Goal: Information Seeking & Learning: Learn about a topic

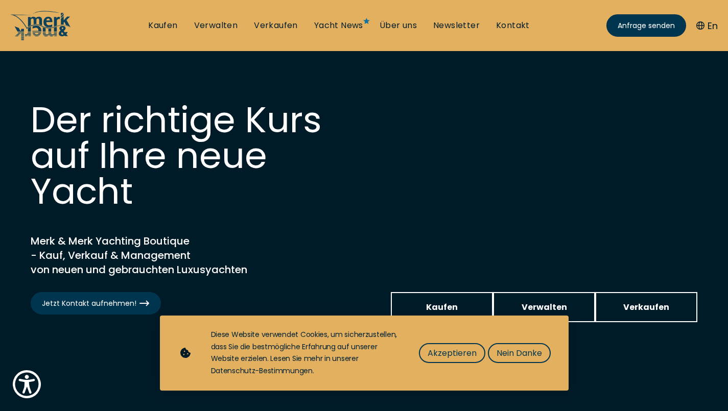
click at [463, 360] on button "Akzeptieren" at bounding box center [452, 353] width 66 height 20
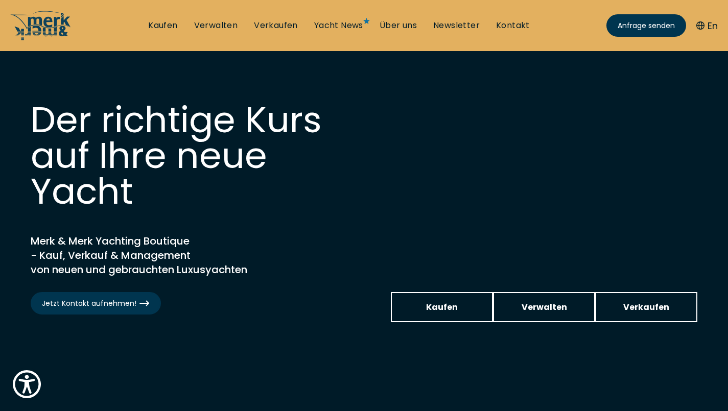
click at [473, 310] on link "Kaufen" at bounding box center [442, 307] width 102 height 30
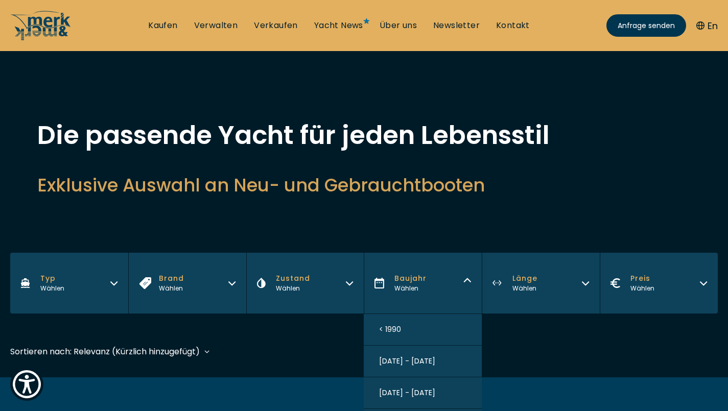
click at [667, 176] on h2 "Exklusive Auswahl an Neu- und Gebrauchtbooten" at bounding box center [364, 185] width 654 height 25
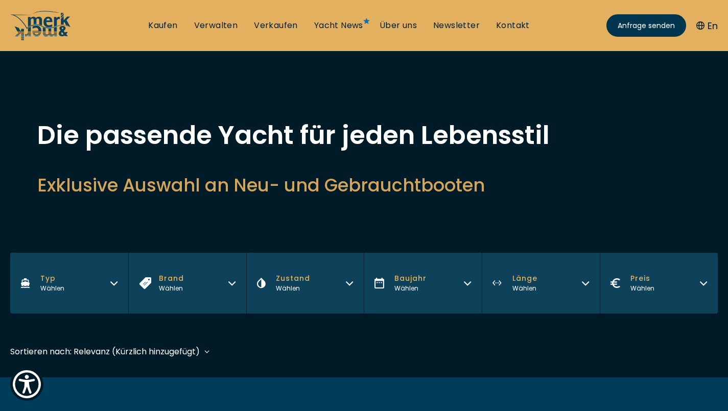
click at [112, 281] on icon "button" at bounding box center [114, 282] width 8 height 8
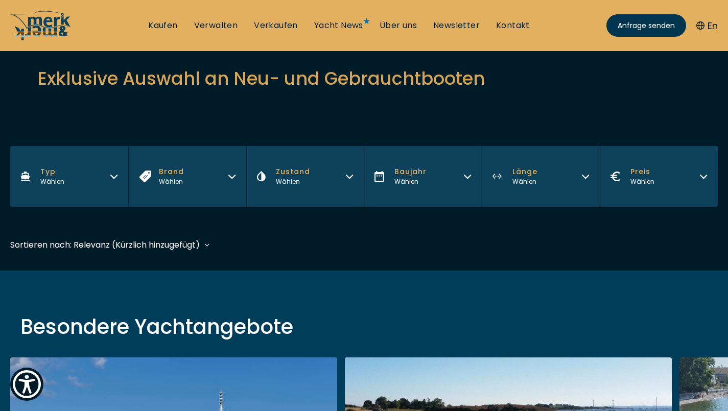
scroll to position [107, 0]
click at [61, 172] on span "Typ" at bounding box center [52, 171] width 24 height 11
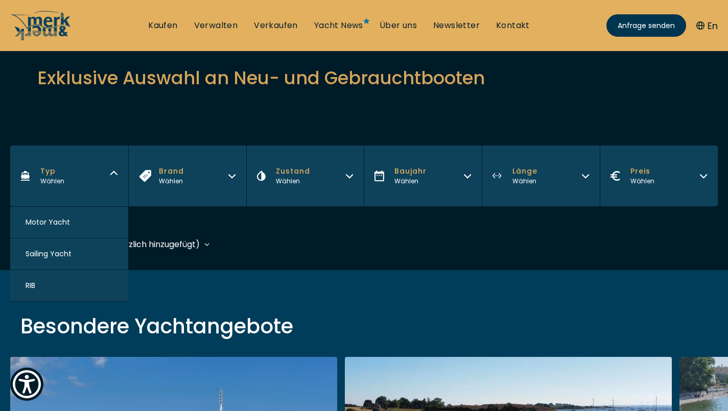
click at [40, 225] on span "Motor Yacht" at bounding box center [48, 222] width 44 height 11
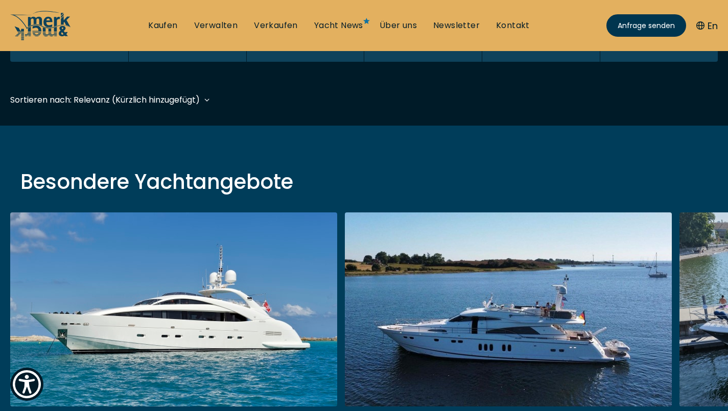
scroll to position [253, 0]
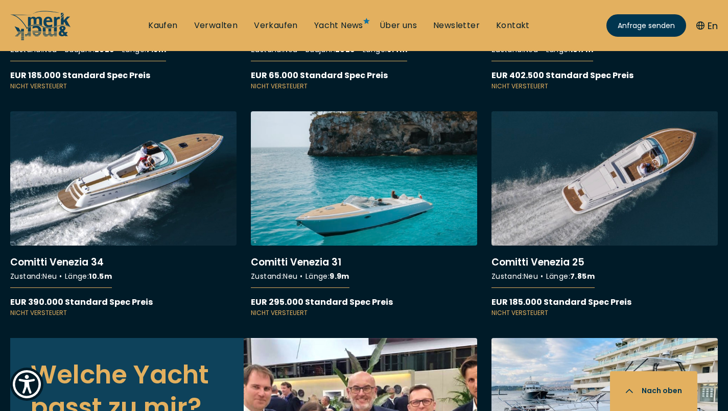
scroll to position [2878, 0]
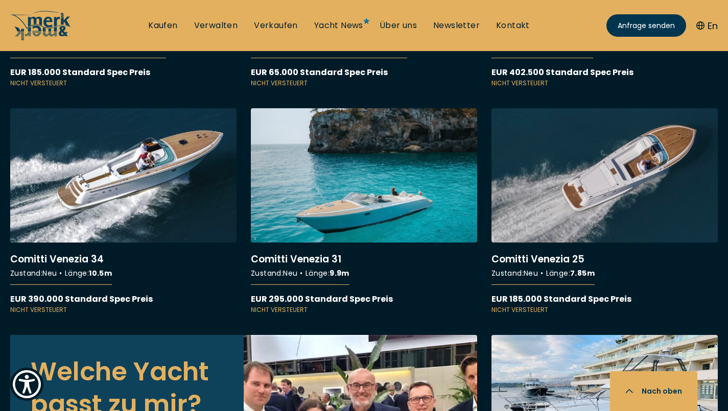
click at [624, 160] on link "More details about Comitti Venezia 25" at bounding box center [604, 211] width 226 height 206
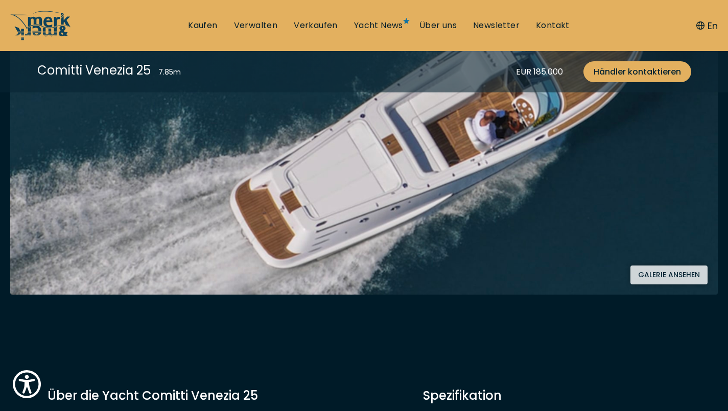
scroll to position [254, 0]
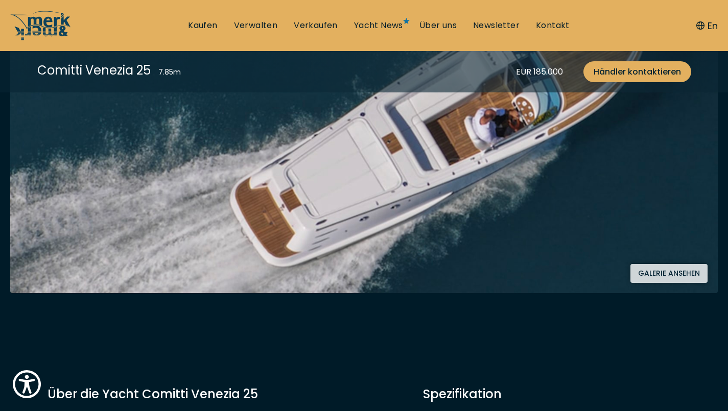
click at [672, 280] on button "Galerie ansehen" at bounding box center [668, 273] width 77 height 19
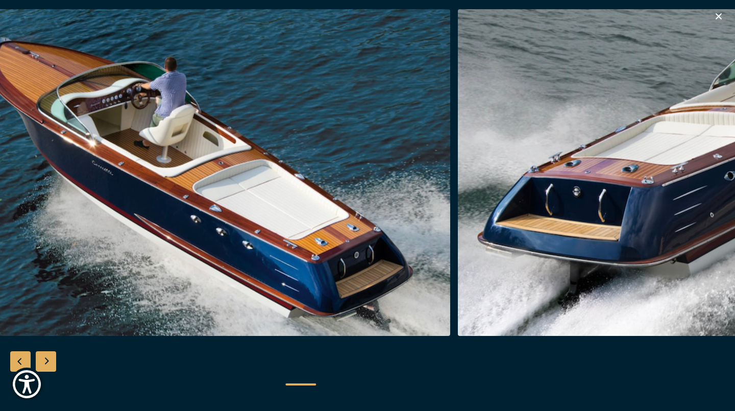
click at [50, 362] on div "Next slide" at bounding box center [46, 361] width 20 height 20
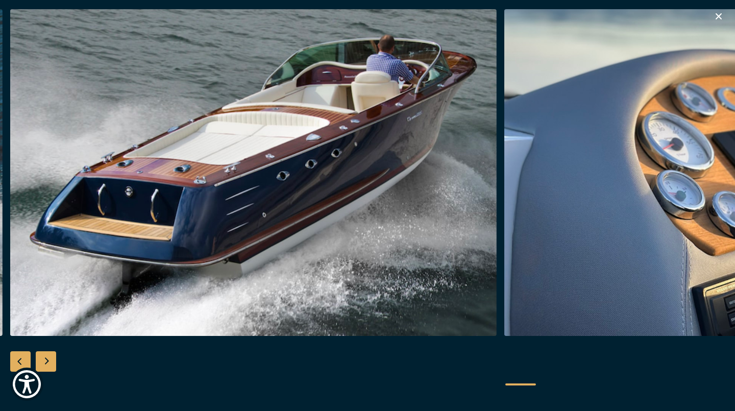
click at [53, 362] on div "Next slide" at bounding box center [46, 361] width 20 height 20
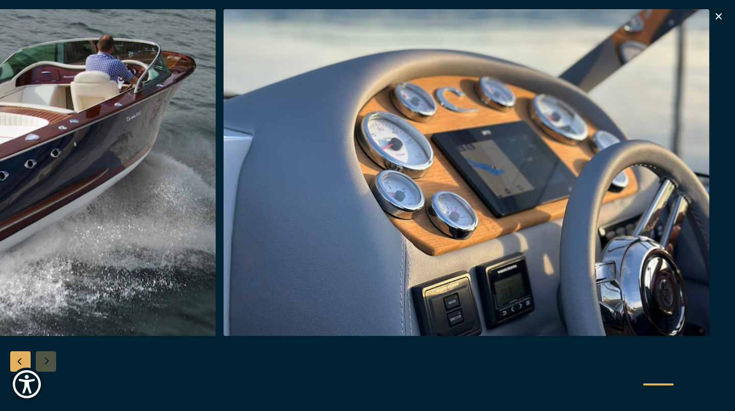
click at [50, 361] on div at bounding box center [367, 205] width 735 height 393
click at [718, 19] on icon "button" at bounding box center [719, 16] width 12 height 12
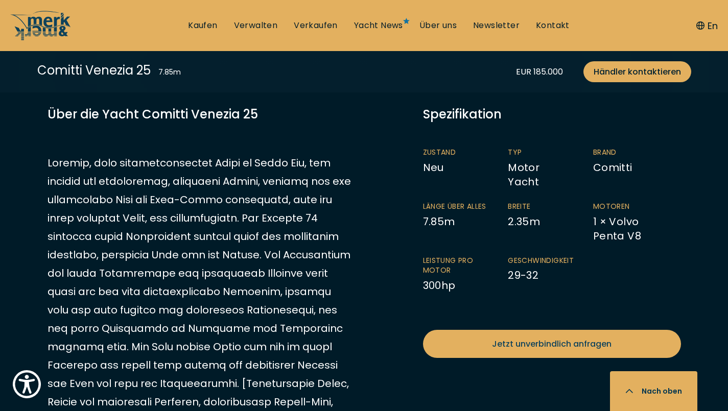
scroll to position [540, 0]
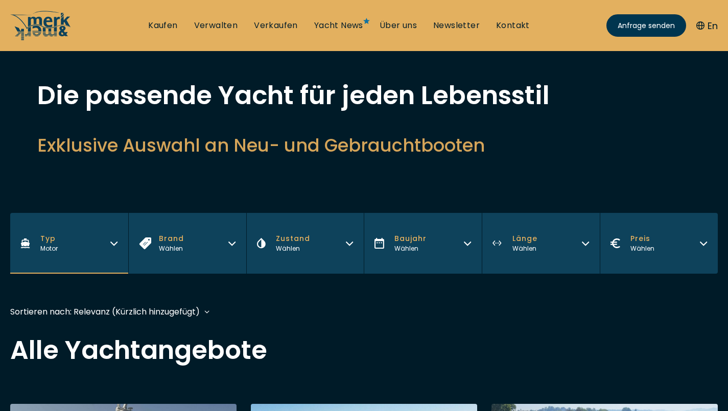
scroll to position [41, 0]
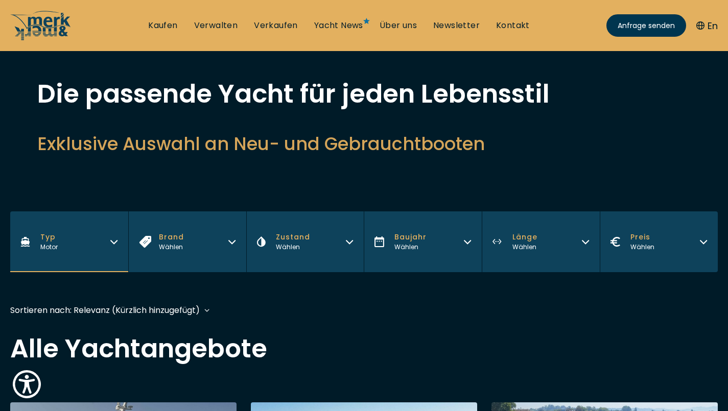
click at [302, 251] on div "Wählen" at bounding box center [293, 247] width 34 height 9
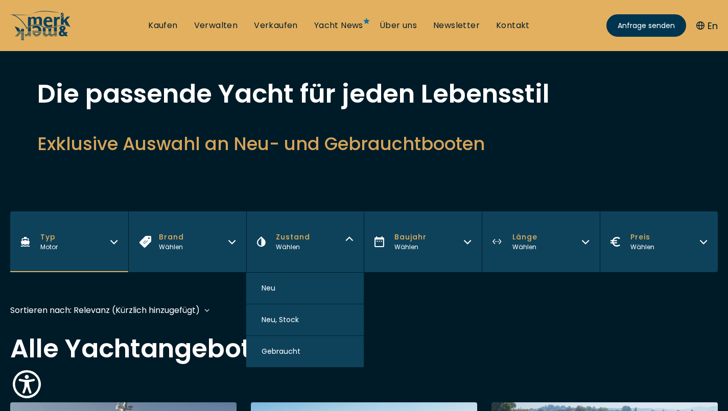
click at [305, 248] on div "Wählen" at bounding box center [293, 247] width 34 height 9
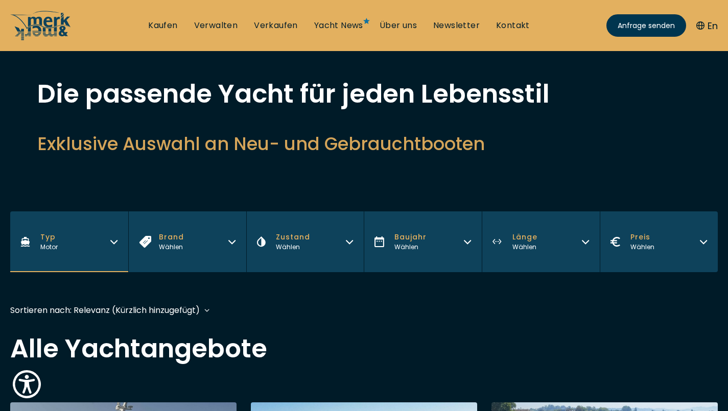
click at [523, 243] on div "Wählen" at bounding box center [524, 247] width 25 height 9
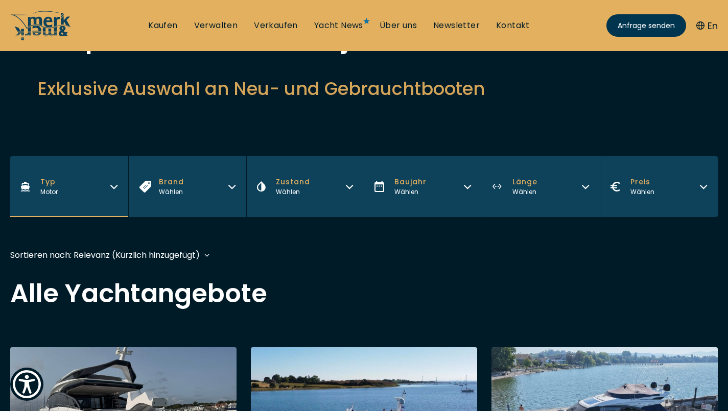
scroll to position [87, 0]
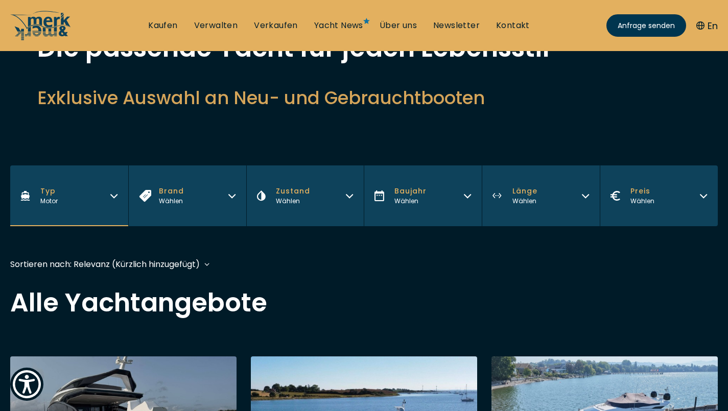
click at [545, 192] on button "Länge Wählen" at bounding box center [540, 195] width 118 height 61
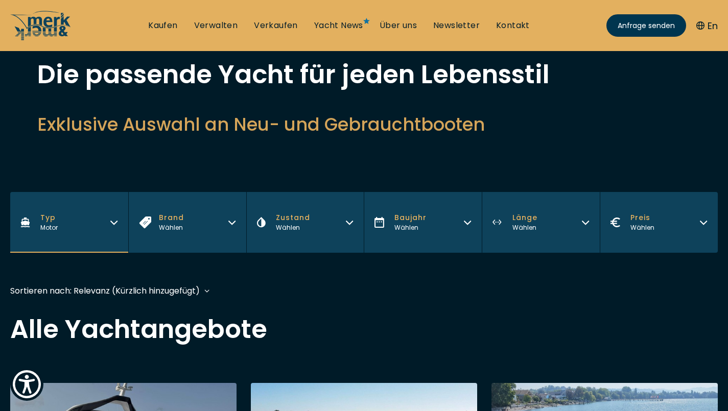
scroll to position [0, 0]
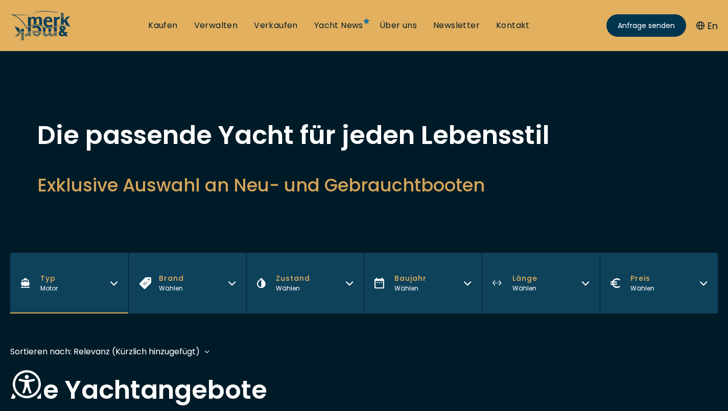
click at [680, 290] on button "Preis Wählen" at bounding box center [658, 283] width 118 height 61
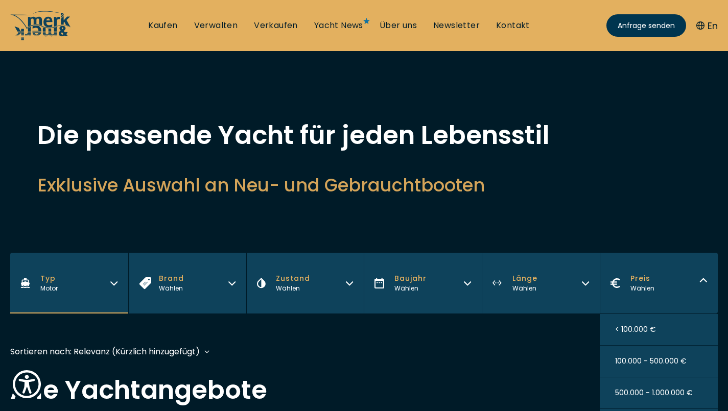
click at [661, 292] on button "Preis Wählen" at bounding box center [658, 283] width 118 height 61
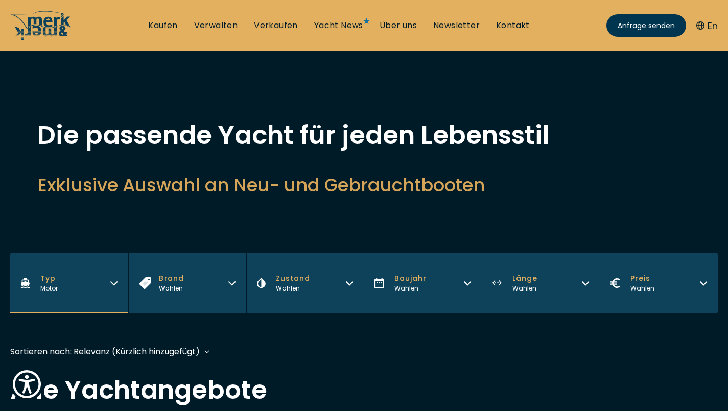
click at [531, 288] on div "Wählen" at bounding box center [524, 288] width 25 height 9
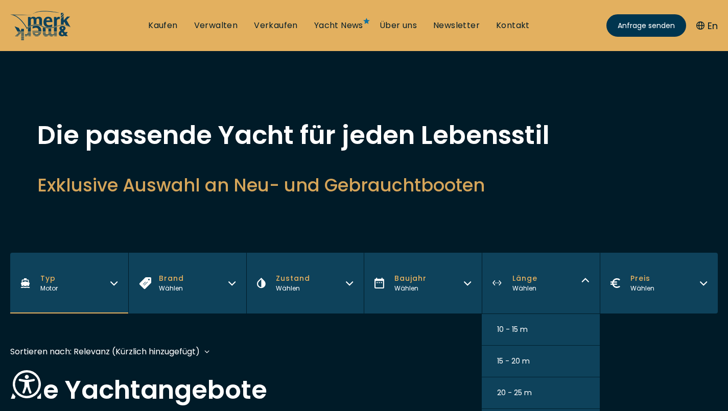
click at [527, 335] on button "10 - 15 m" at bounding box center [540, 330] width 118 height 32
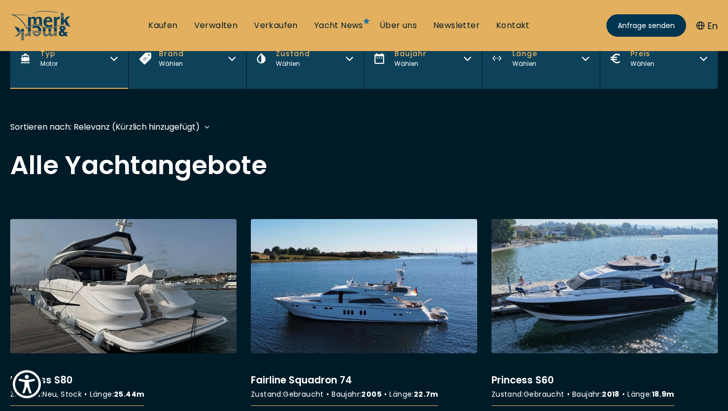
scroll to position [253, 0]
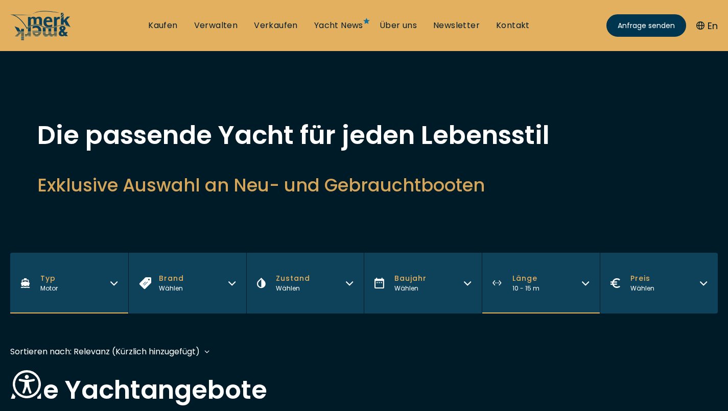
click at [448, 287] on button "Baujahr Wählen" at bounding box center [423, 283] width 118 height 61
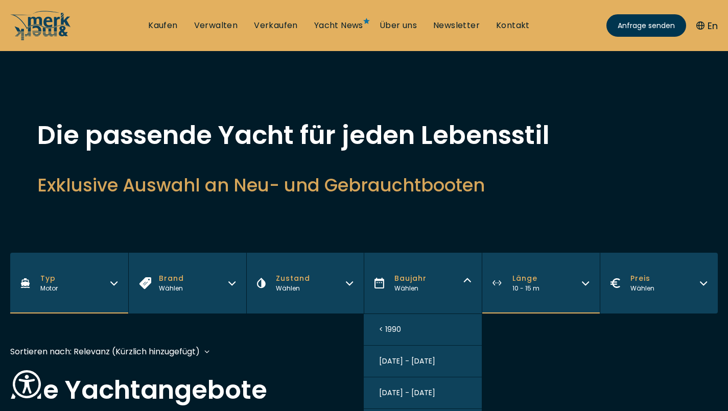
click at [579, 291] on button "Länge 10 - 15 m" at bounding box center [540, 283] width 118 height 61
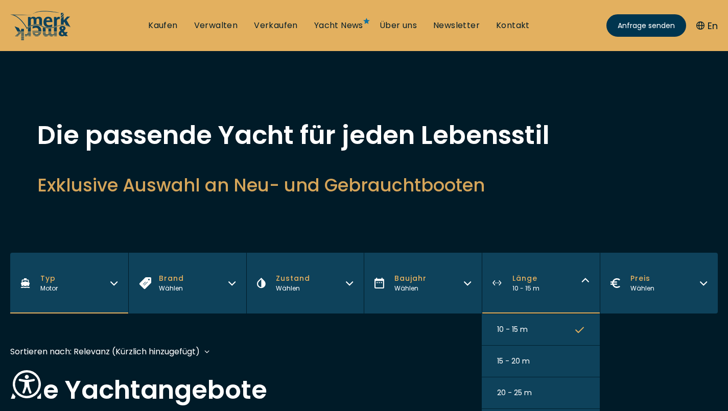
click at [573, 338] on button "10 - 15 m" at bounding box center [540, 330] width 118 height 32
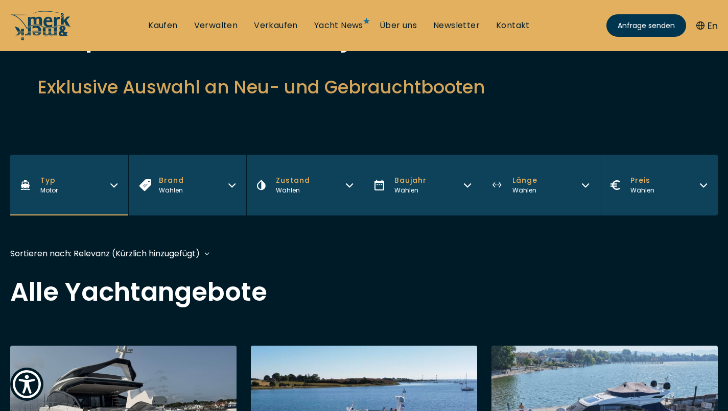
scroll to position [98, 0]
click at [105, 188] on button "Typ Motor" at bounding box center [69, 185] width 118 height 61
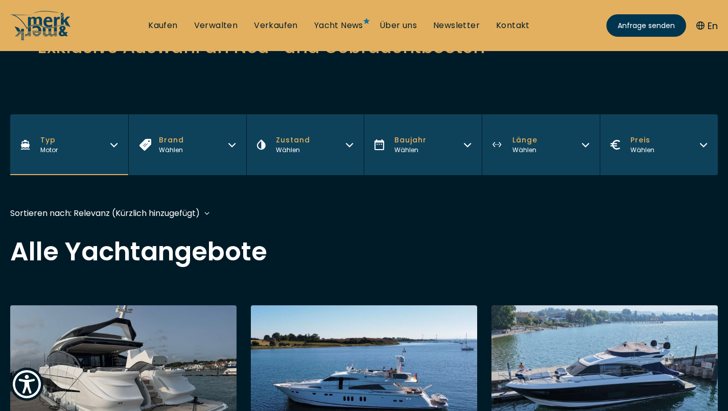
scroll to position [137, 0]
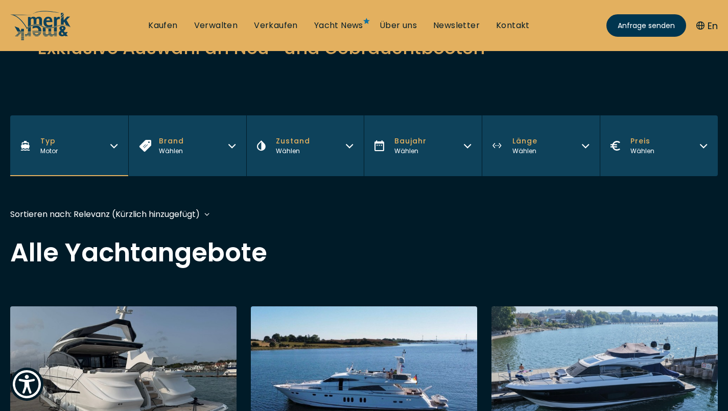
click at [63, 153] on button "Typ Motor" at bounding box center [69, 145] width 118 height 61
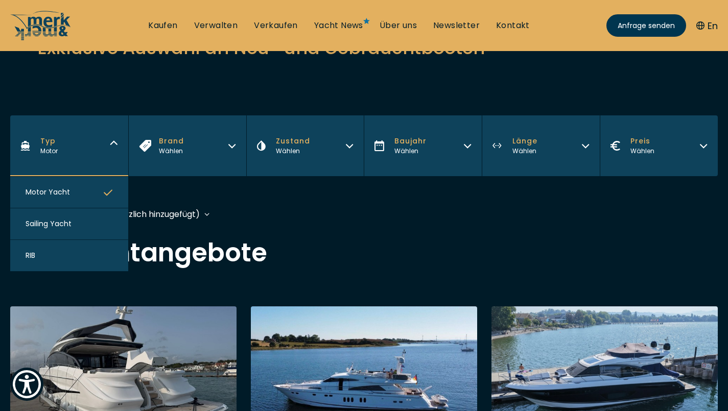
click at [34, 257] on span "RIB" at bounding box center [31, 255] width 10 height 11
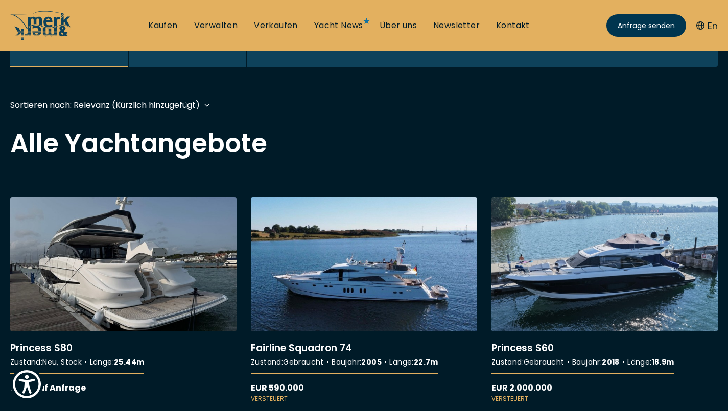
scroll to position [253, 0]
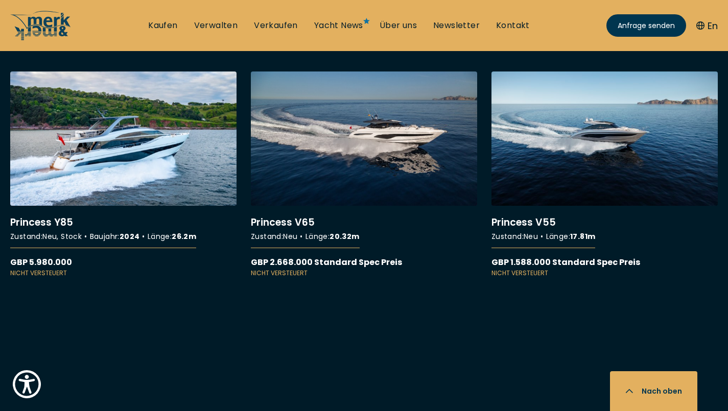
scroll to position [7127, 0]
click at [175, 29] on link "Kaufen" at bounding box center [162, 25] width 29 height 11
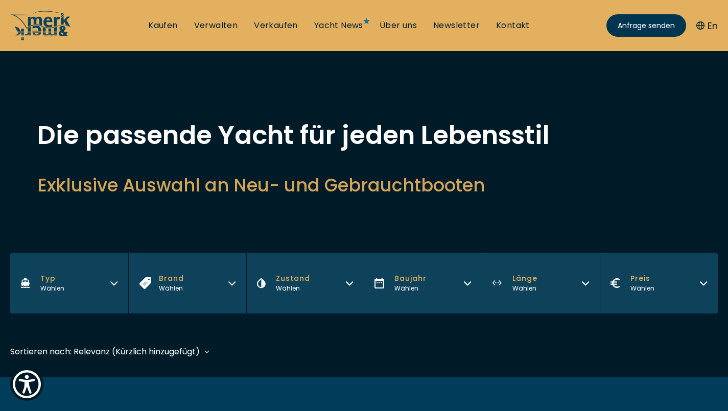
click at [691, 288] on button "Preis Wählen" at bounding box center [658, 283] width 118 height 61
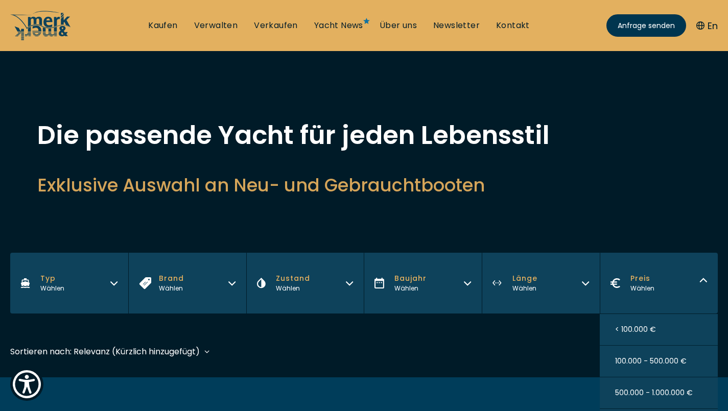
click at [642, 337] on button "< 100.000 €" at bounding box center [658, 330] width 118 height 32
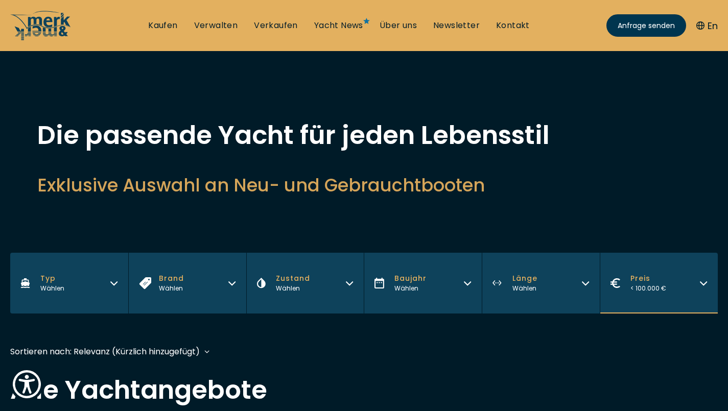
click at [339, 29] on link "Yacht News" at bounding box center [338, 25] width 49 height 11
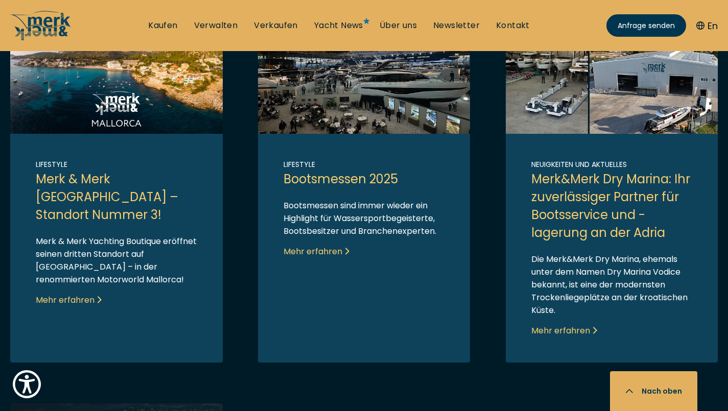
scroll to position [656, 0]
click at [300, 250] on link "Link to post" at bounding box center [364, 196] width 212 height 331
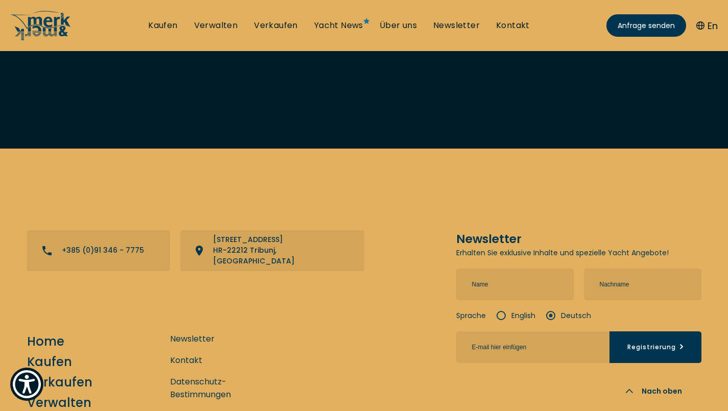
scroll to position [4223, 0]
